Goal: Information Seeking & Learning: Learn about a topic

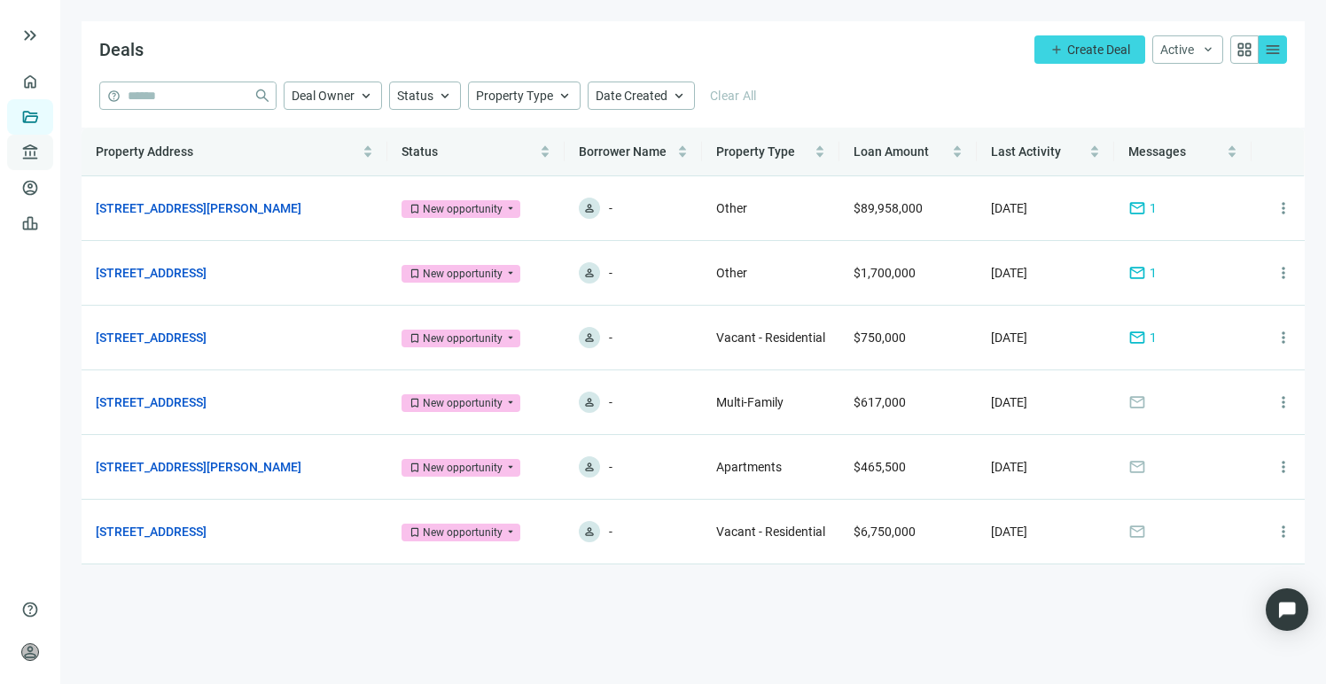
click at [31, 151] on span "account_balance" at bounding box center [27, 153] width 12 height 18
click at [113, 152] on link "All Lenders" at bounding box center [106, 152] width 64 height 14
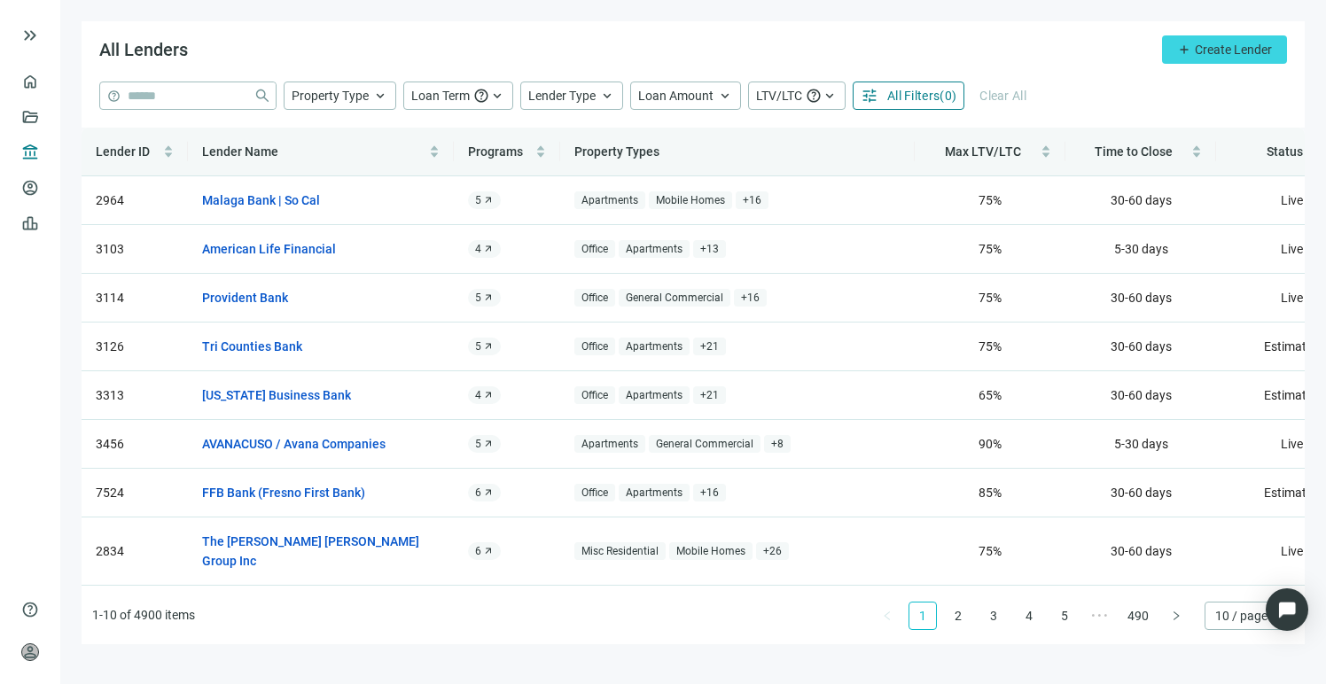
click at [928, 99] on span "All Filters" at bounding box center [913, 96] width 52 height 14
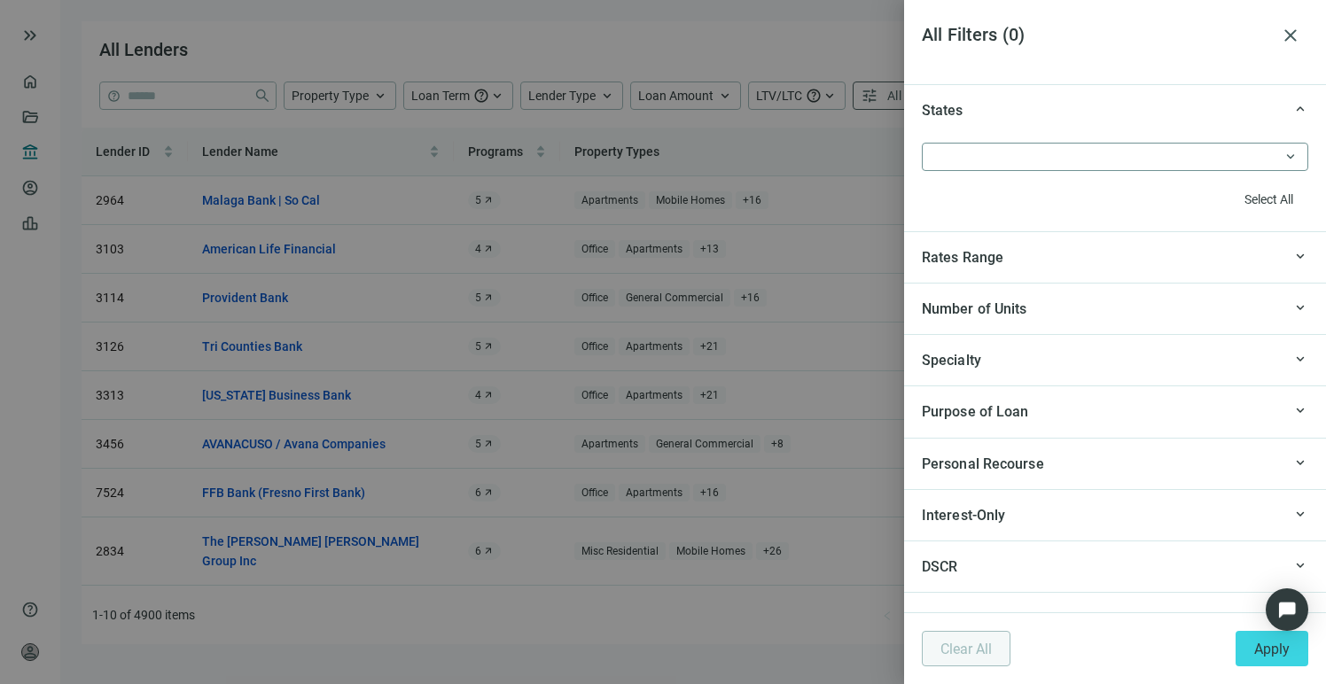
scroll to position [1689, 0]
click at [1142, 363] on div "Specialty" at bounding box center [1102, 360] width 360 height 22
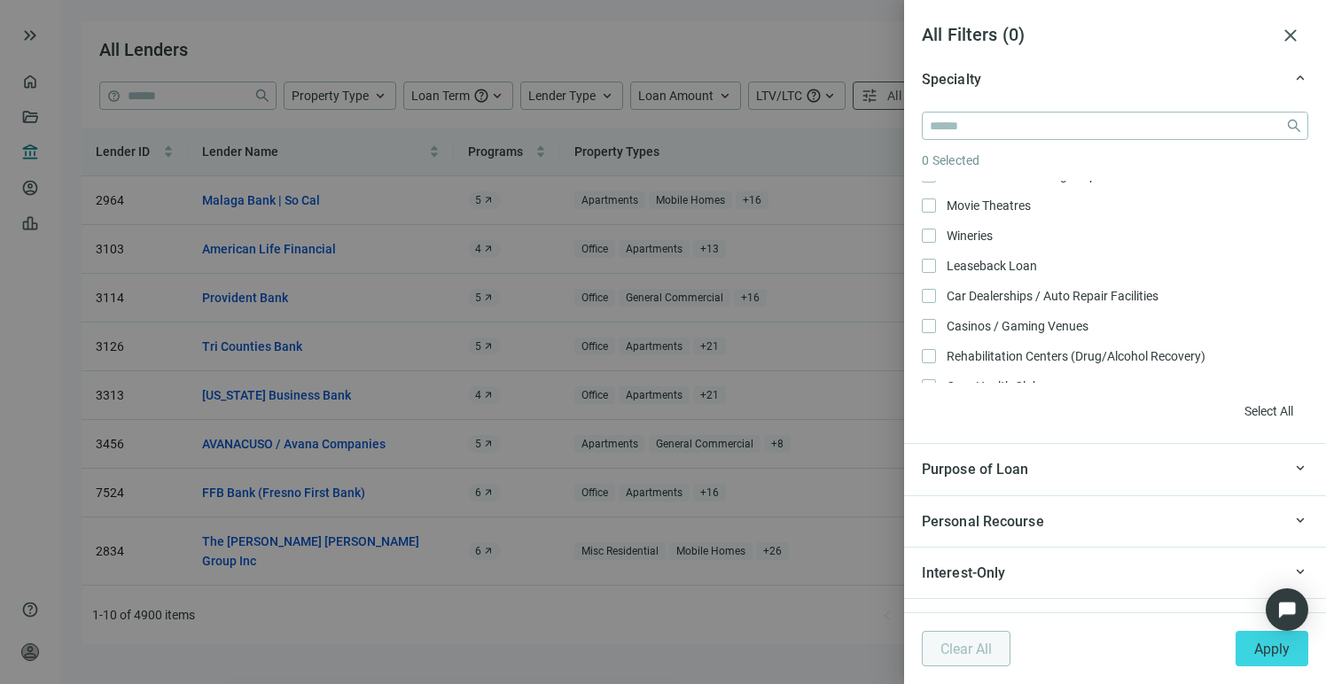
scroll to position [1836, 0]
